Goal: Navigation & Orientation: Understand site structure

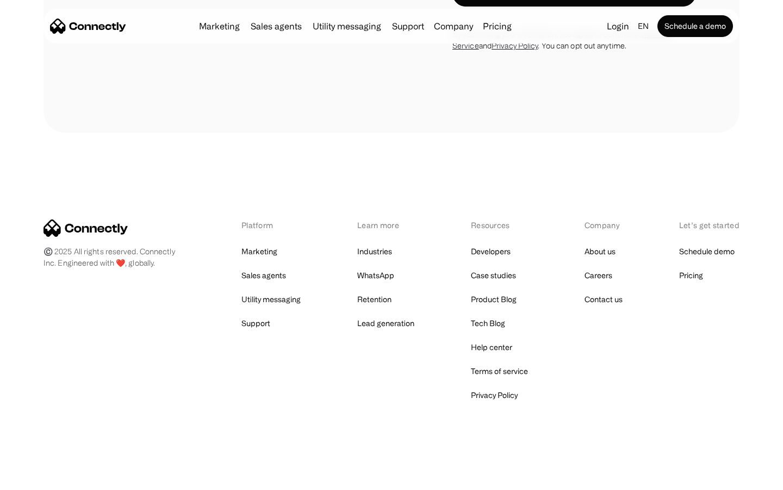
scroll to position [3083, 0]
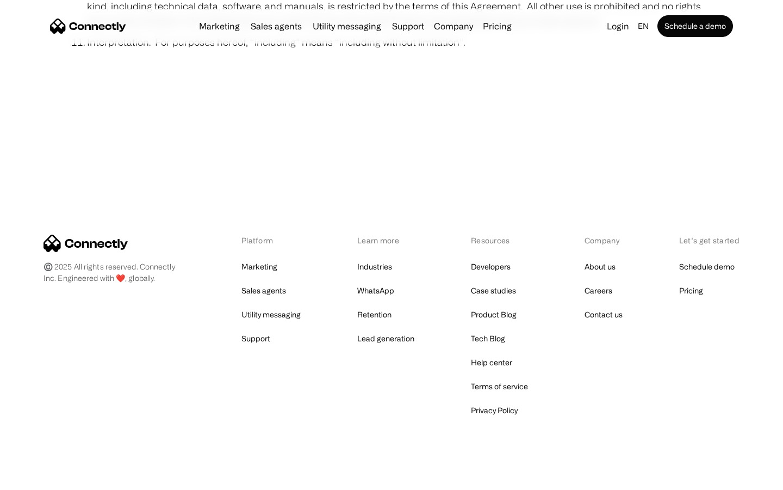
scroll to position [3997, 0]
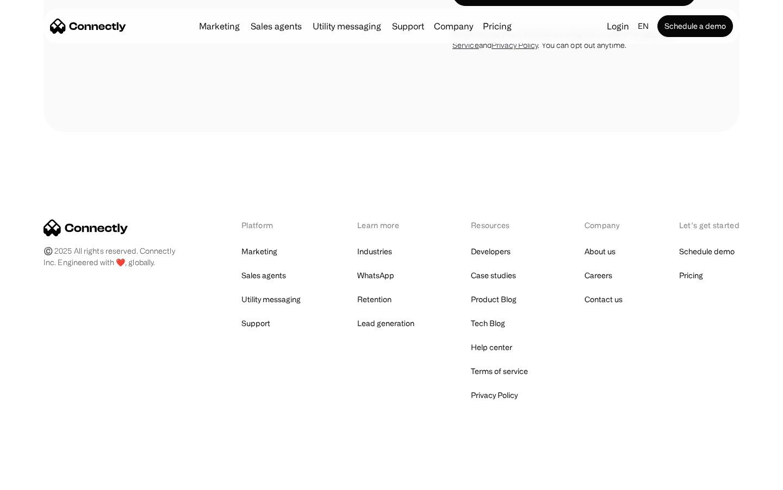
scroll to position [439, 0]
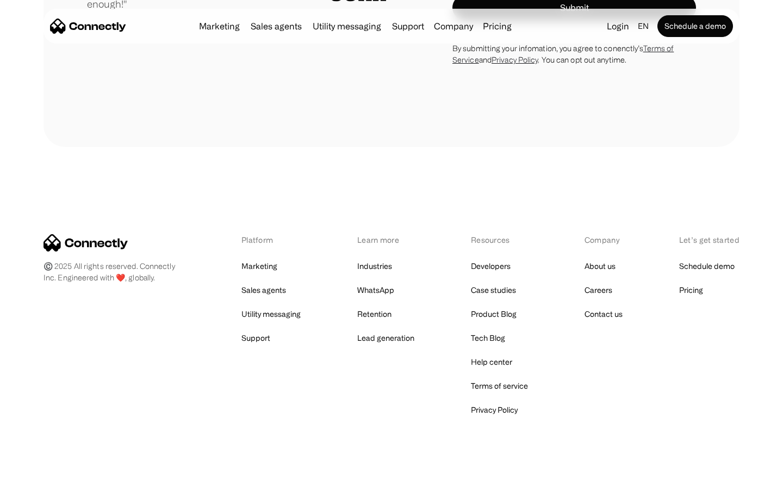
scroll to position [3030, 0]
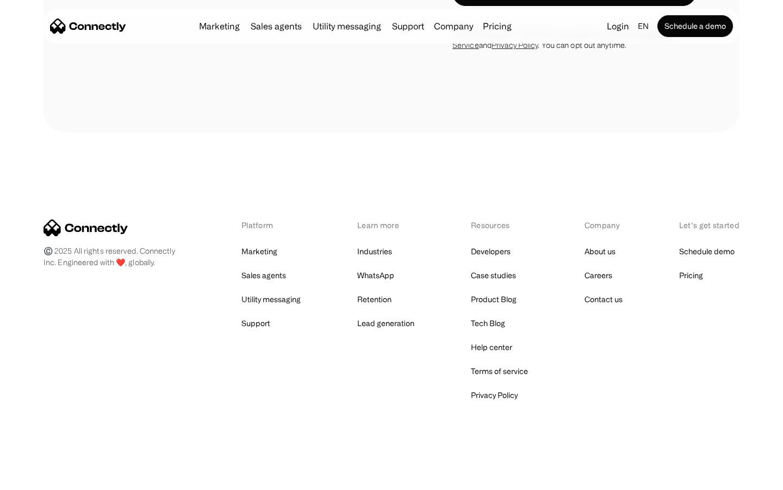
scroll to position [932, 0]
